Goal: Task Accomplishment & Management: Use online tool/utility

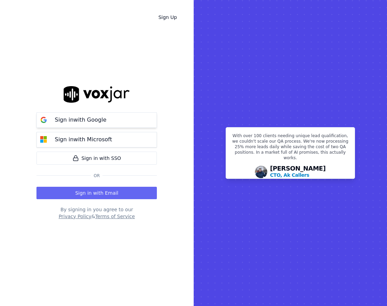
click at [117, 124] on button "Sign in with Google" at bounding box center [96, 119] width 120 height 15
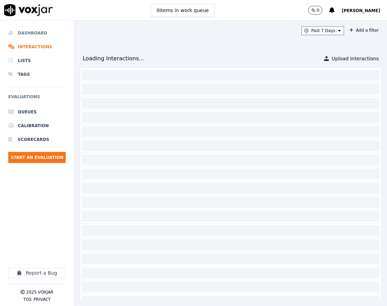
click at [51, 34] on li "Dashboard" at bounding box center [36, 33] width 57 height 14
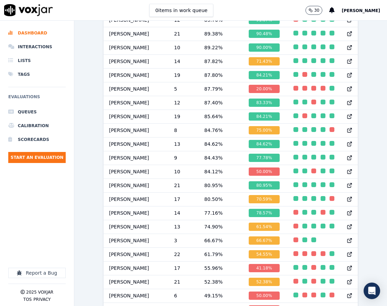
scroll to position [665, 0]
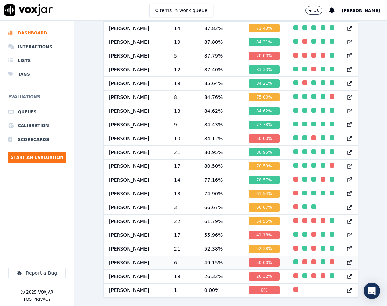
click at [294, 259] on div "button" at bounding box center [296, 261] width 5 height 5
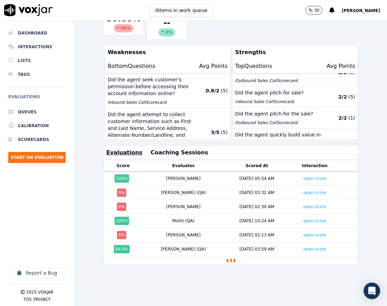
scroll to position [165, 0]
click at [304, 176] on link "open score" at bounding box center [315, 178] width 23 height 5
click at [304, 190] on link "open score" at bounding box center [315, 192] width 23 height 5
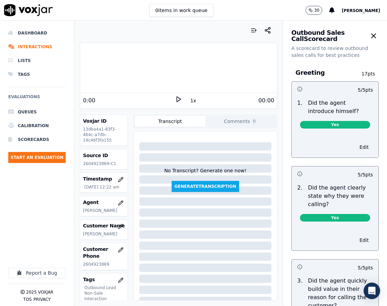
click at [96, 161] on p "2604923869-C1" at bounding box center [104, 164] width 42 height 6
copy p "2604923869"
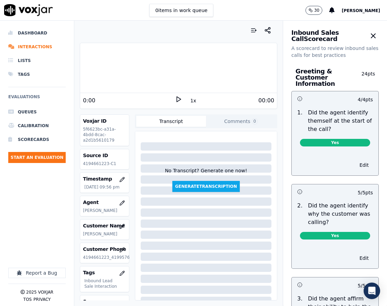
click at [99, 160] on div "Source ID 4194661223-C1" at bounding box center [104, 159] width 49 height 20
copy p "4194661223"
